Goal: Task Accomplishment & Management: Complete application form

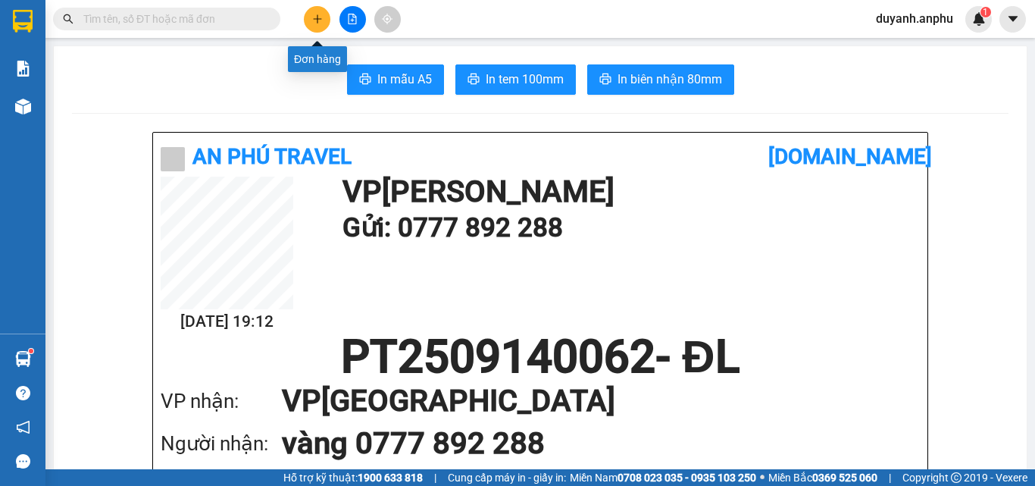
click at [317, 11] on button at bounding box center [317, 19] width 27 height 27
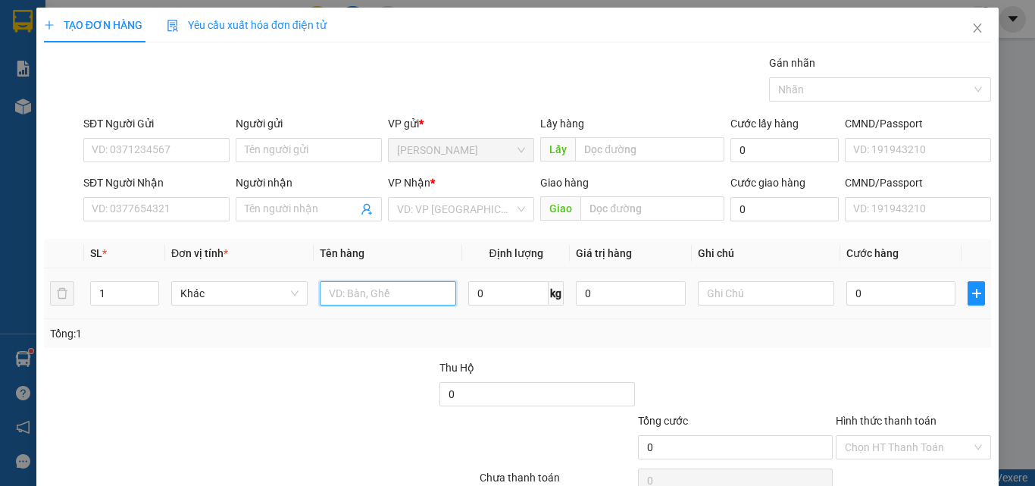
click at [354, 289] on input "text" at bounding box center [388, 293] width 136 height 24
type input "ho so"
click at [900, 298] on input "0" at bounding box center [900, 293] width 109 height 24
type input "3"
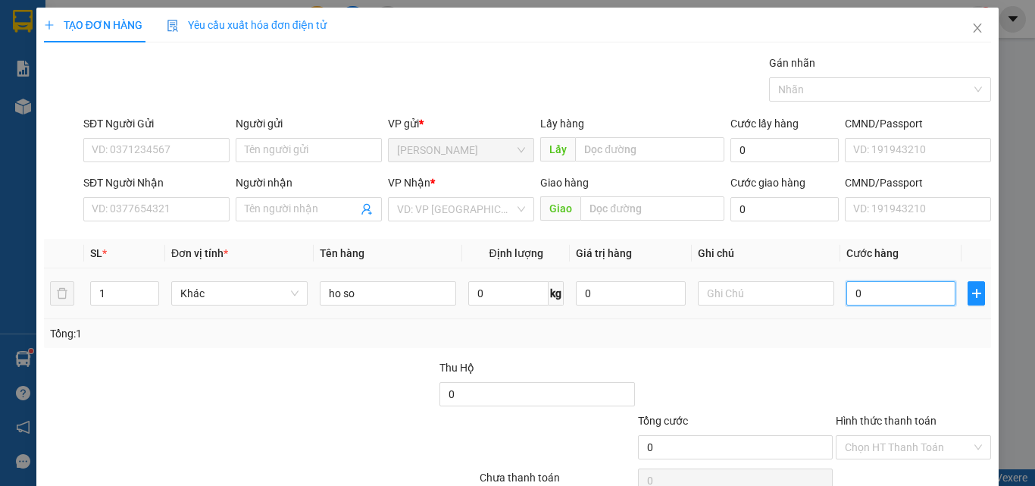
type input "3"
type input "30"
type input "30.000"
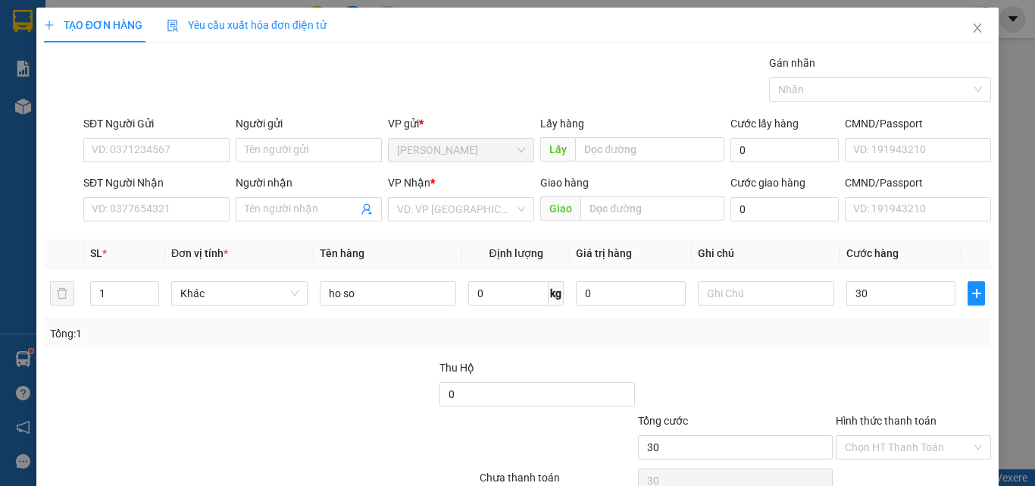
type input "30.000"
click at [592, 330] on div "Tổng: 1" at bounding box center [517, 333] width 935 height 17
click at [155, 142] on input "SĐT Người Gửi" at bounding box center [156, 150] width 146 height 24
click at [185, 211] on input "SĐT Người Nhận" at bounding box center [156, 209] width 146 height 24
click at [164, 149] on input "SĐT Người Gửi" at bounding box center [156, 150] width 146 height 24
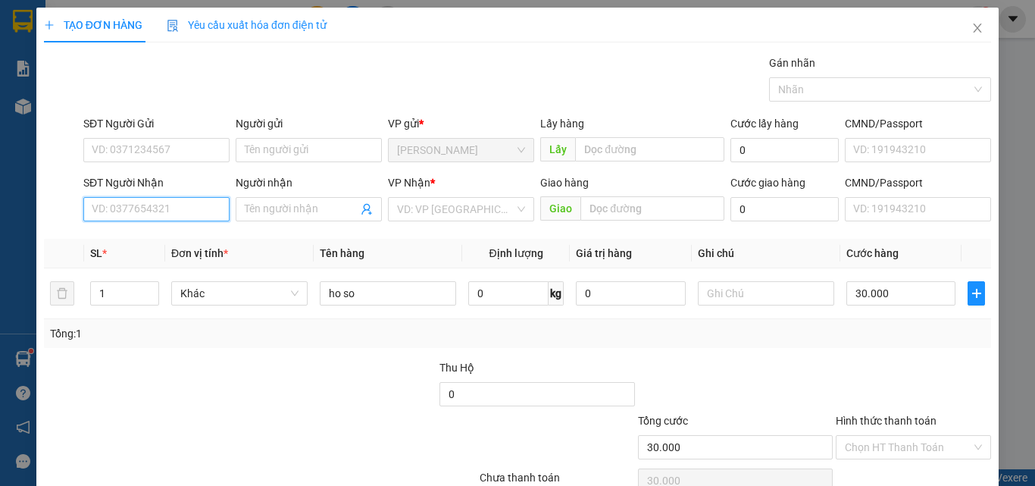
click at [172, 203] on input "SĐT Người Nhận" at bounding box center [156, 209] width 146 height 24
click at [414, 198] on input "search" at bounding box center [455, 209] width 117 height 23
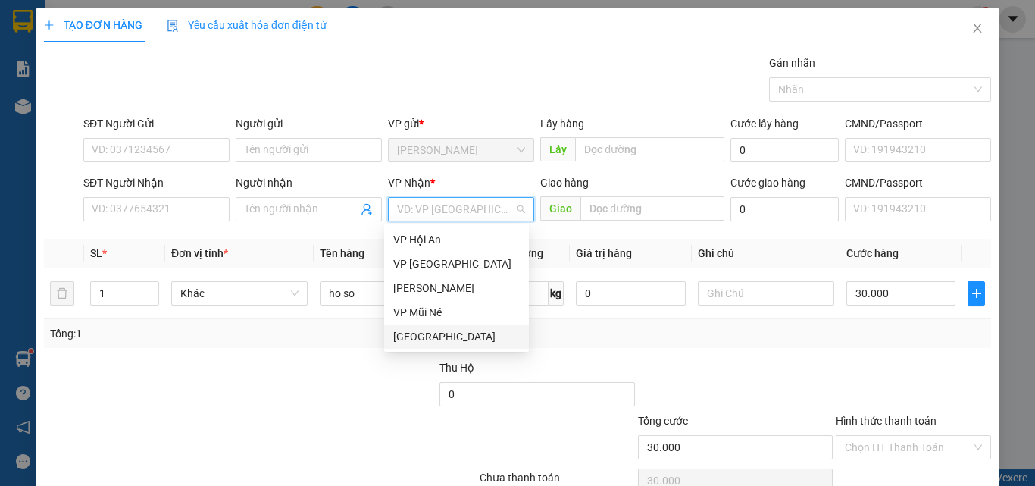
click at [417, 330] on div "[GEOGRAPHIC_DATA]" at bounding box center [456, 336] width 127 height 17
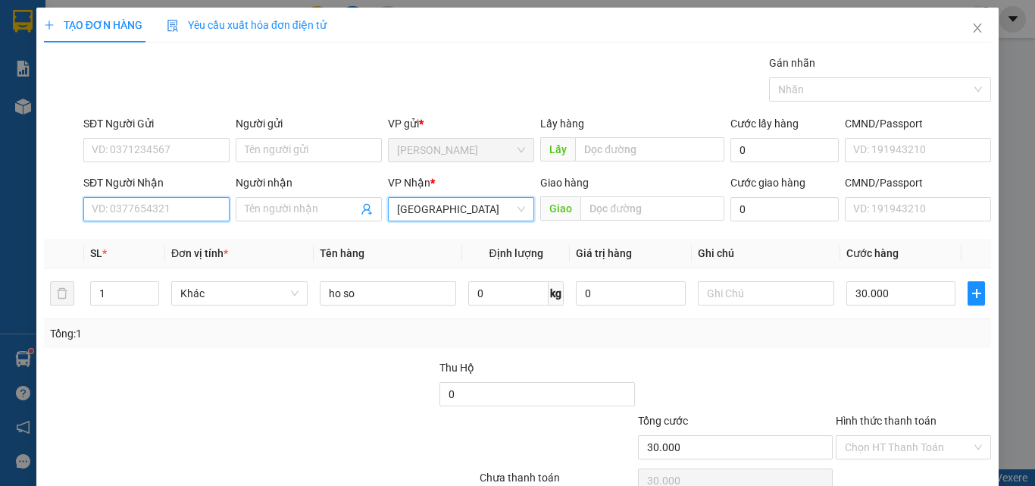
click at [172, 217] on input "SĐT Người Nhận" at bounding box center [156, 209] width 146 height 24
click at [201, 213] on input "SĐT Người Nhận" at bounding box center [156, 209] width 146 height 24
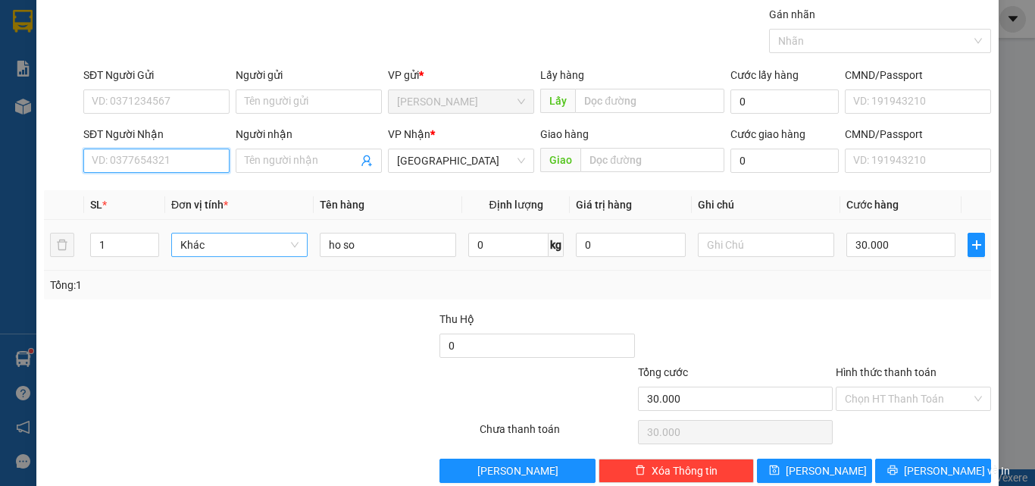
scroll to position [75, 0]
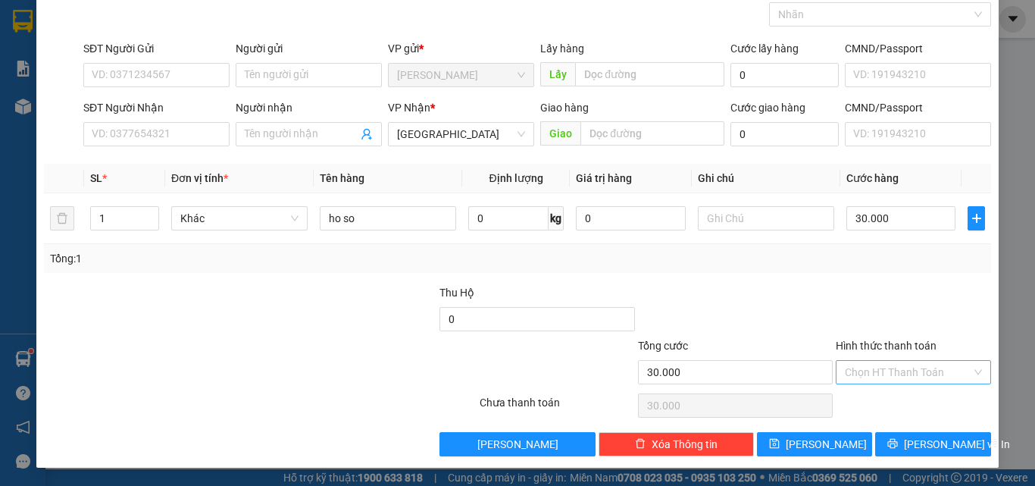
click at [891, 373] on input "Hình thức thanh toán" at bounding box center [908, 372] width 127 height 23
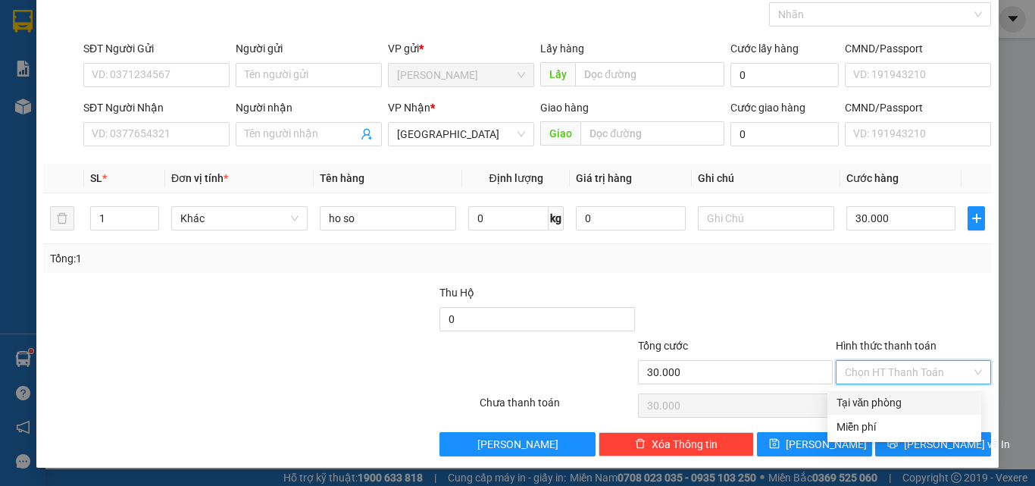
click at [895, 397] on div "Tại văn phòng" at bounding box center [904, 402] width 136 height 17
type input "0"
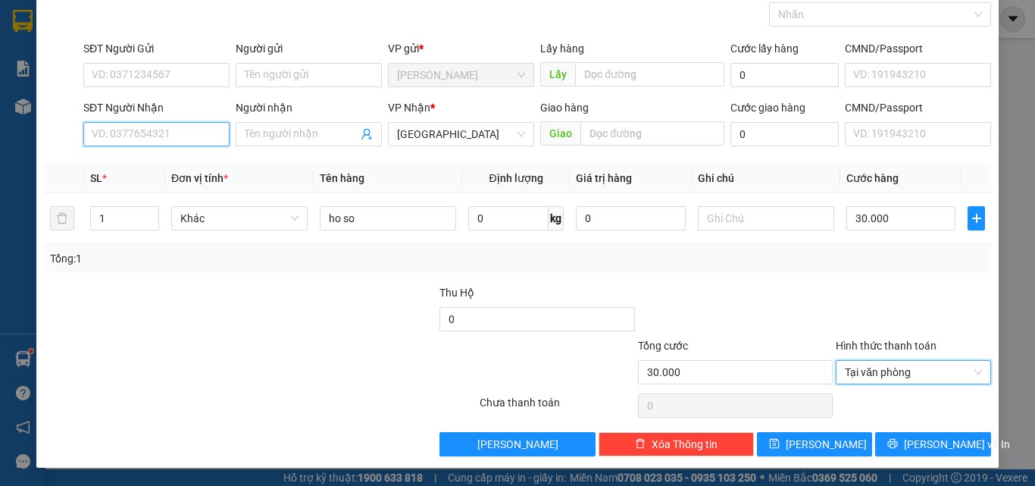
click at [163, 135] on input "SĐT Người Nhận" at bounding box center [156, 134] width 146 height 24
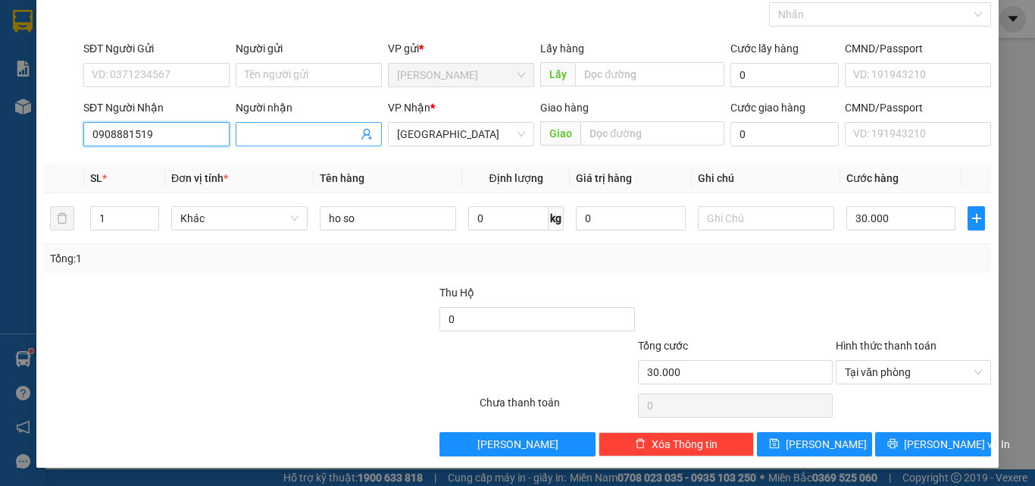
type input "0908881519"
click at [285, 127] on input "Người nhận" at bounding box center [301, 134] width 113 height 17
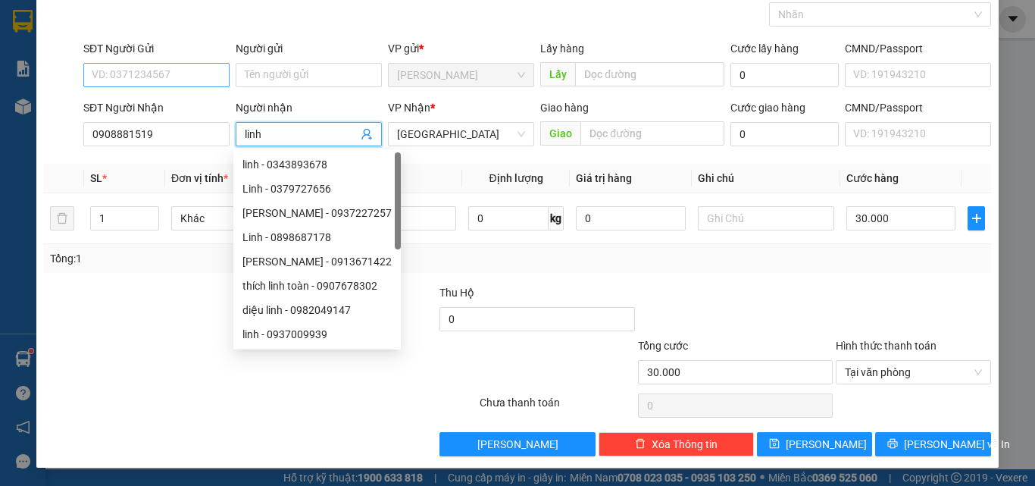
type input "linh"
click at [168, 80] on input "SĐT Người Gửi" at bounding box center [156, 75] width 146 height 24
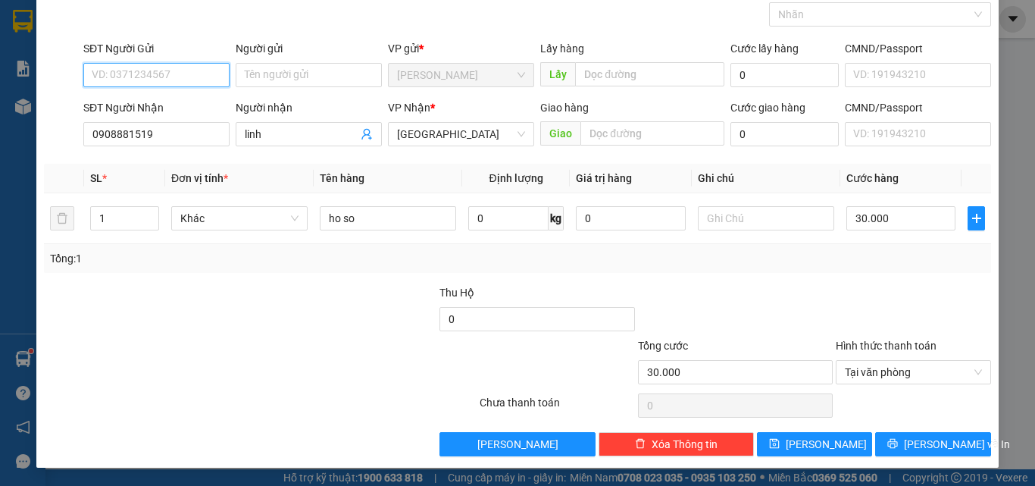
click at [172, 73] on input "SĐT Người Gửi" at bounding box center [156, 75] width 146 height 24
click at [919, 440] on span "[PERSON_NAME] và In" at bounding box center [957, 444] width 106 height 17
